Goal: Information Seeking & Learning: Understand process/instructions

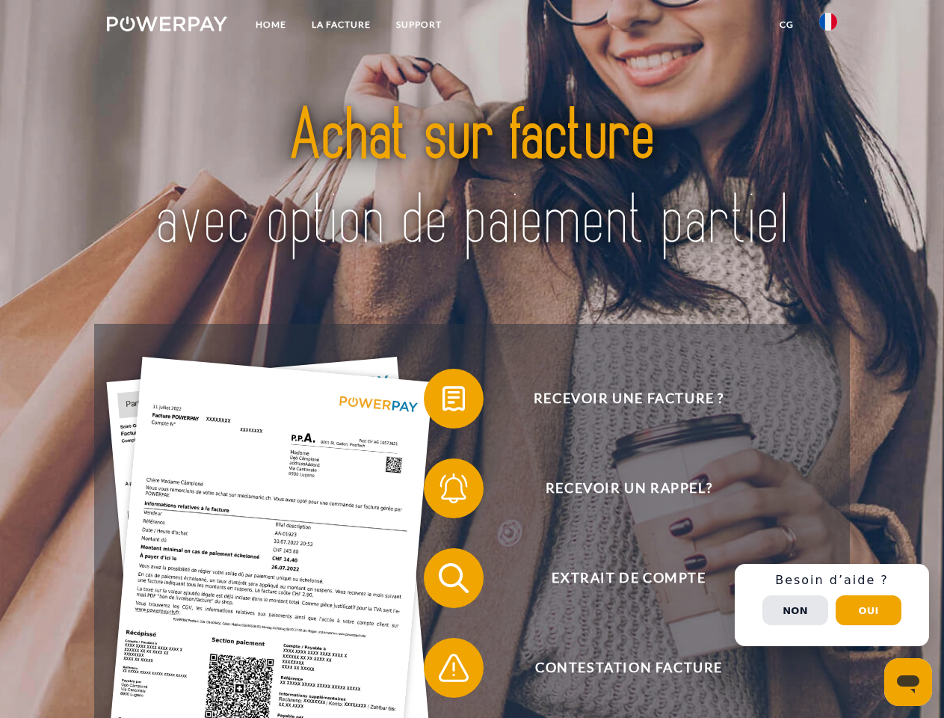
click at [167, 26] on img at bounding box center [167, 23] width 120 height 15
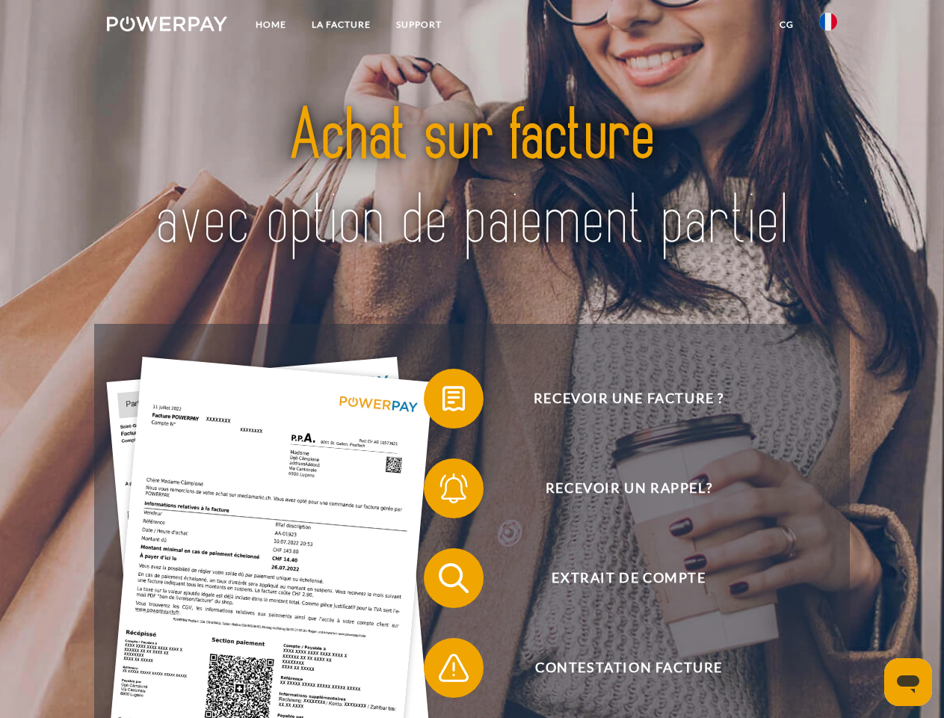
click at [828, 26] on img at bounding box center [828, 22] width 18 height 18
click at [786, 25] on link "CG" at bounding box center [787, 24] width 40 height 27
click at [442, 401] on span at bounding box center [431, 398] width 75 height 75
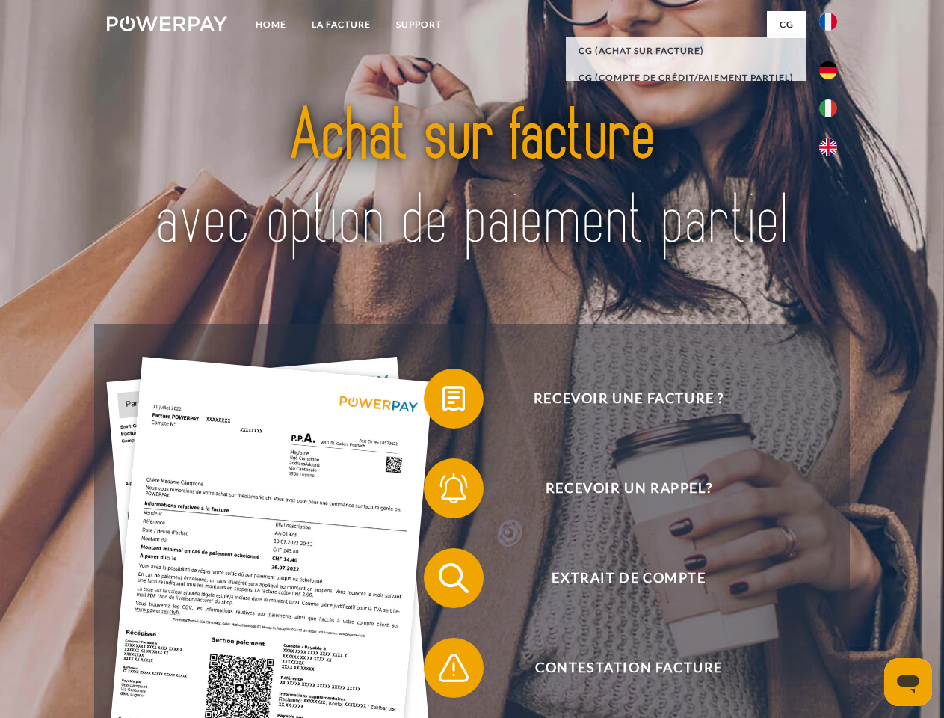
click at [442, 491] on span at bounding box center [431, 488] width 75 height 75
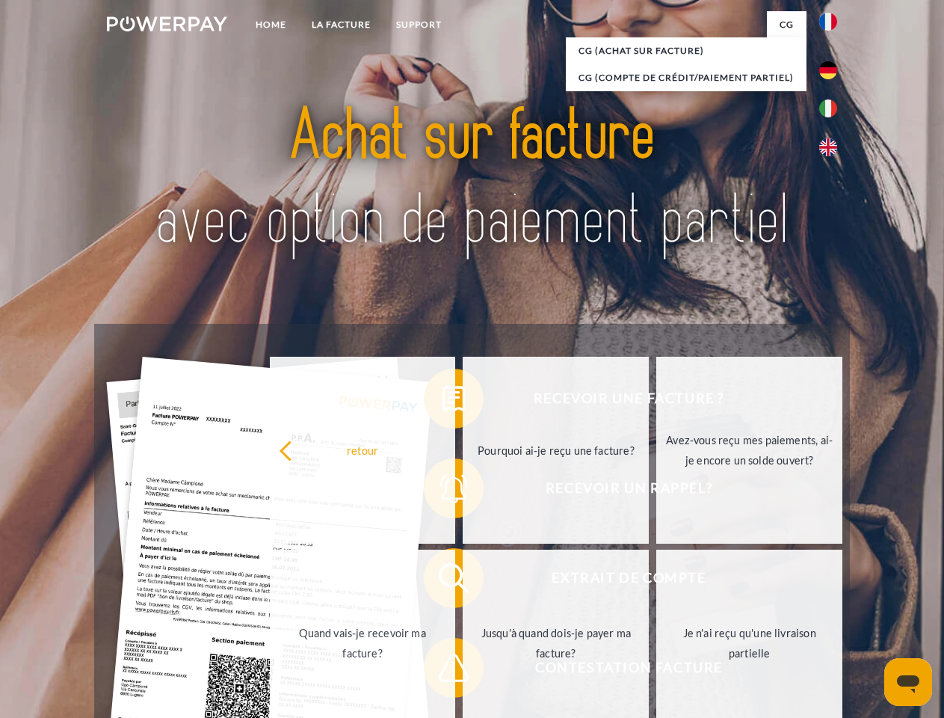
click at [463, 581] on link "Jusqu'à quand dois-je payer ma facture?" at bounding box center [556, 642] width 186 height 187
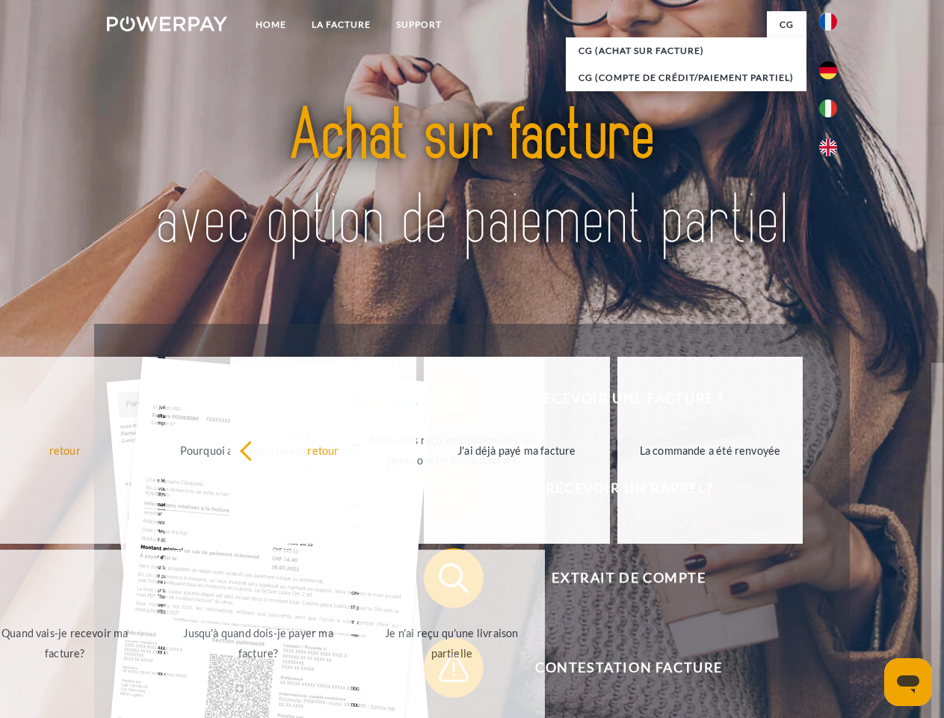
click at [442, 670] on span at bounding box center [431, 667] width 75 height 75
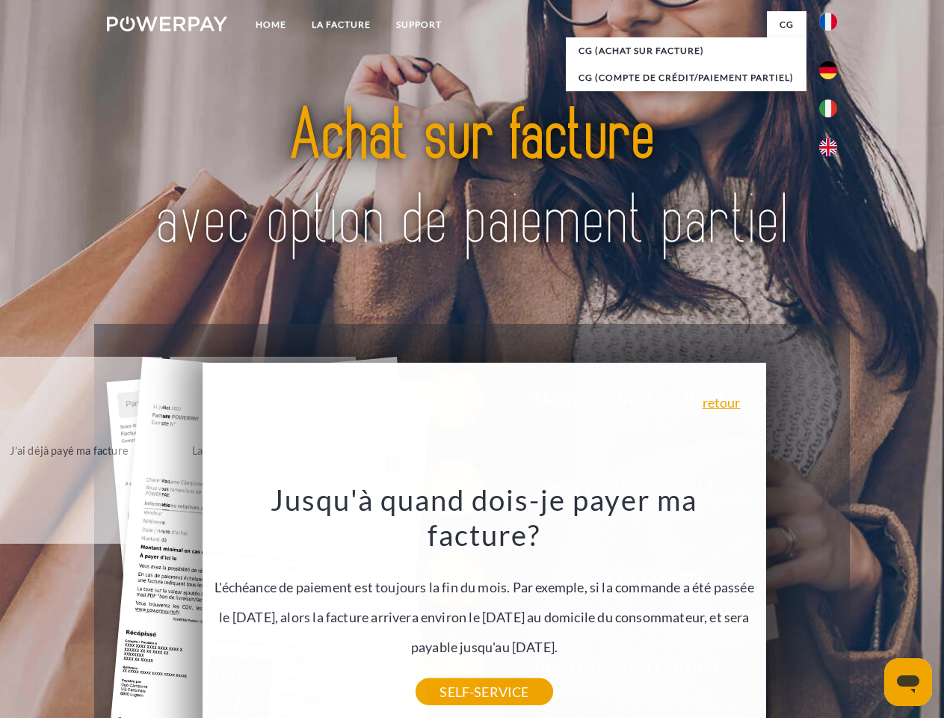
click at [832, 605] on div "Recevoir une facture ? Recevoir un rappel? Extrait de compte retour" at bounding box center [471, 623] width 755 height 598
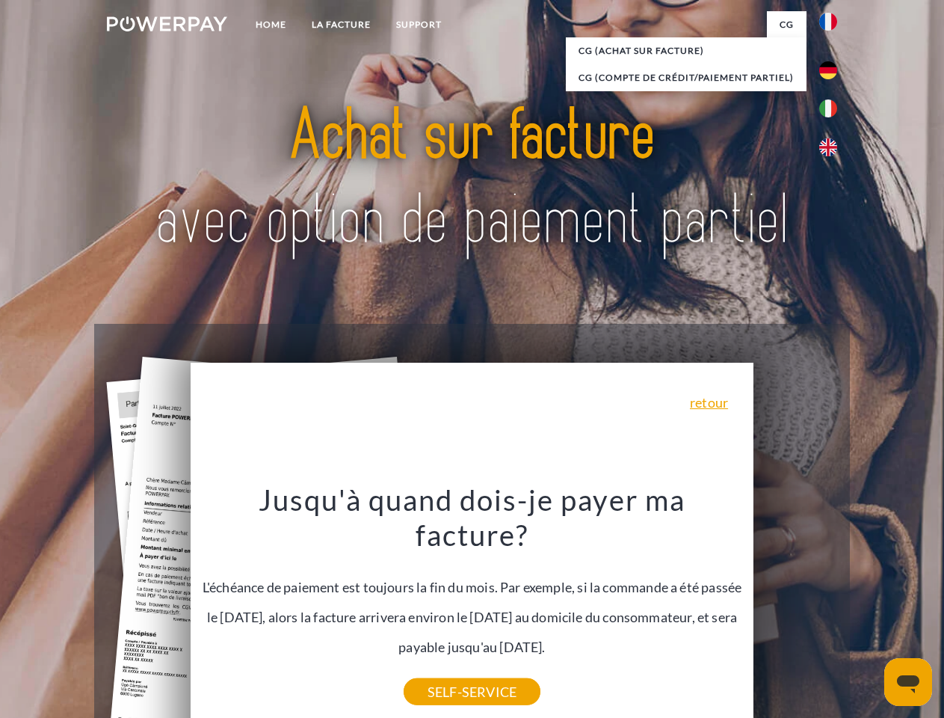
click at [795, 608] on span "Extrait de compte" at bounding box center [628, 578] width 366 height 60
click at [868, 610] on header "Home LA FACTURE Support" at bounding box center [472, 516] width 944 height 1032
